Goal: Find specific page/section: Find specific page/section

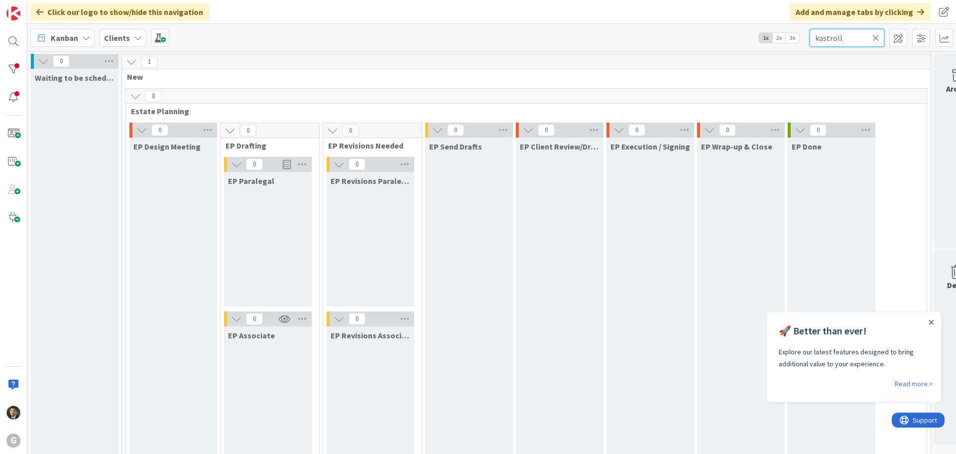
click at [839, 33] on input "kastroll" at bounding box center [847, 38] width 75 height 18
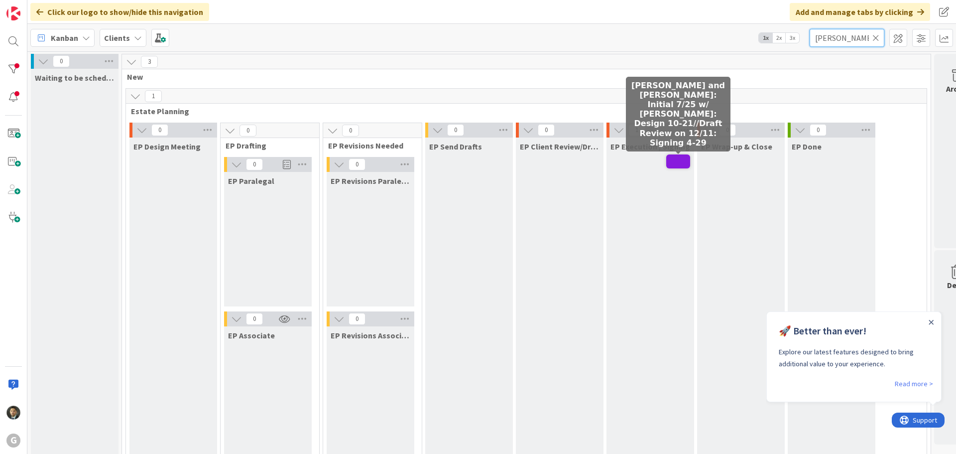
type input "[PERSON_NAME]"
click at [674, 162] on span at bounding box center [678, 161] width 24 height 14
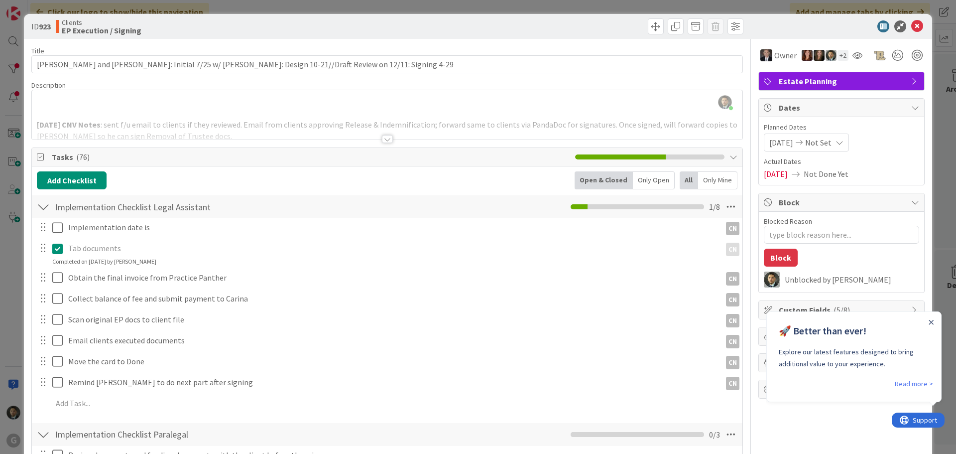
click at [382, 137] on div at bounding box center [387, 139] width 11 height 8
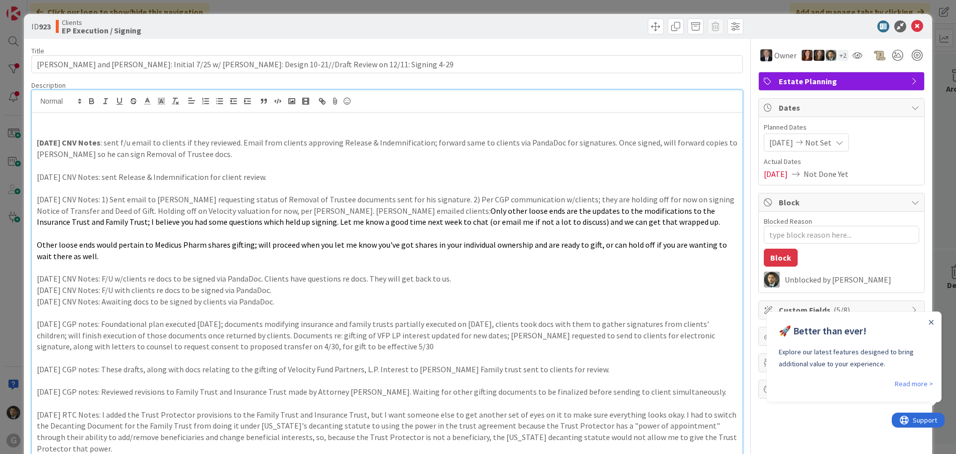
click at [322, 8] on div "ID 923 Clients EP Execution / Signing Title 99 / 128 [PERSON_NAME] and [PERSON_…" at bounding box center [478, 227] width 956 height 454
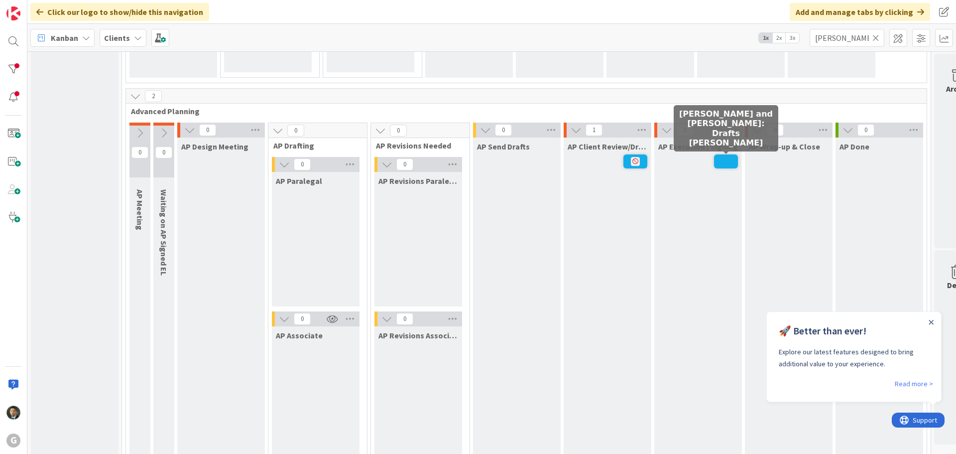
click at [731, 162] on span at bounding box center [726, 161] width 24 height 14
type textarea "x"
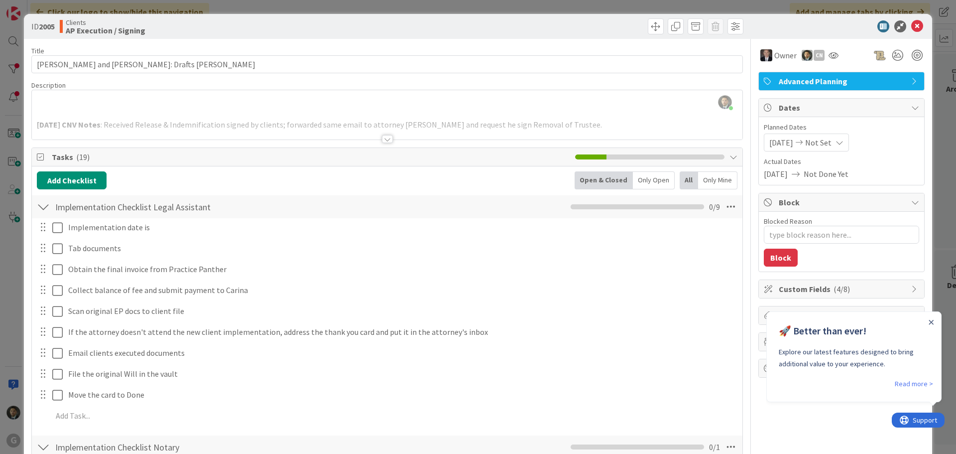
click at [528, 9] on div "ID 2005 Clients AP Execution / Signing Title 40 / 128 [PERSON_NAME] and [PERSON…" at bounding box center [478, 227] width 956 height 454
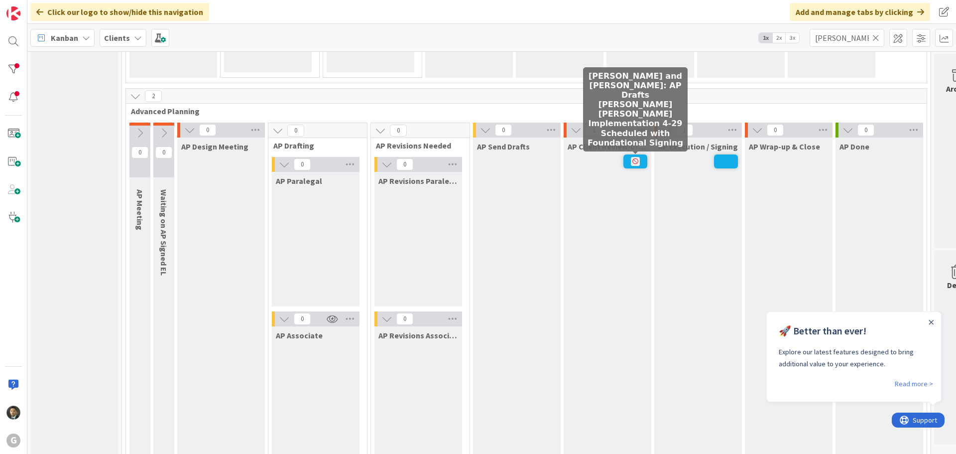
click at [628, 162] on span at bounding box center [635, 161] width 24 height 14
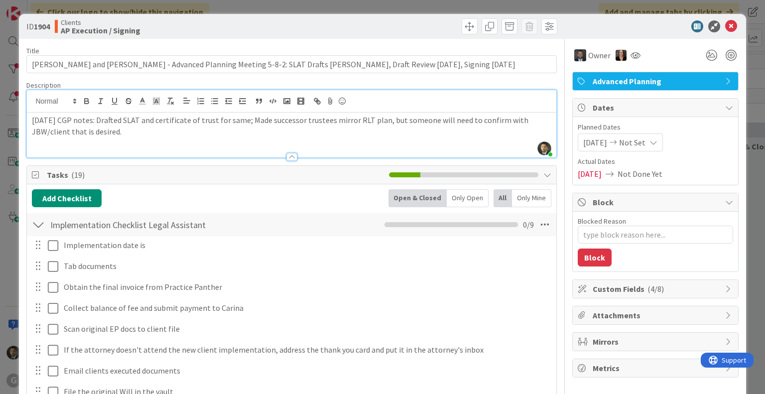
scroll to position [697, 0]
type textarea "x"
